Goal: Information Seeking & Learning: Learn about a topic

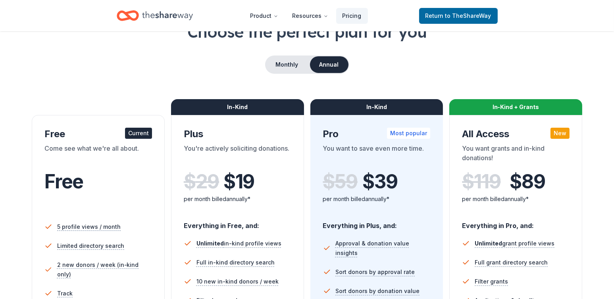
scroll to position [79, 0]
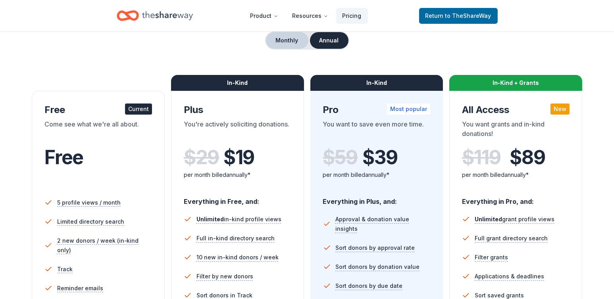
click at [284, 37] on button "Monthly" at bounding box center [287, 40] width 42 height 17
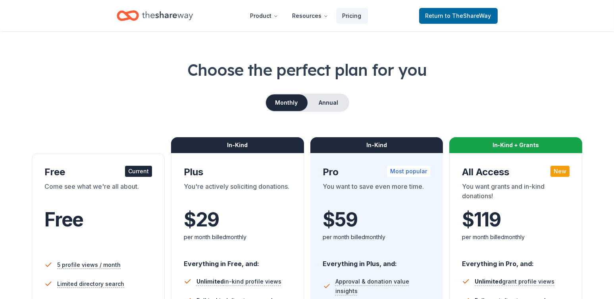
scroll to position [0, 0]
